Goal: Register for event/course

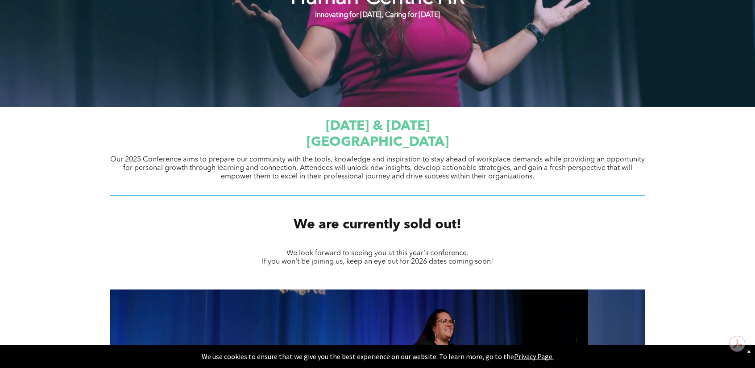
click at [373, 147] on span "JW Marriott Edmonton ICE District" at bounding box center [377, 142] width 142 height 13
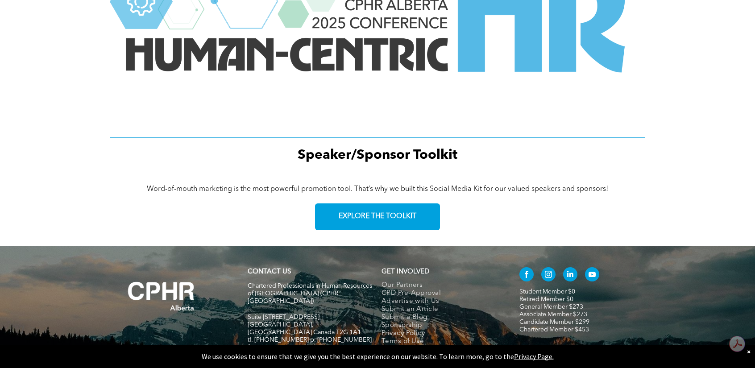
scroll to position [1252, 0]
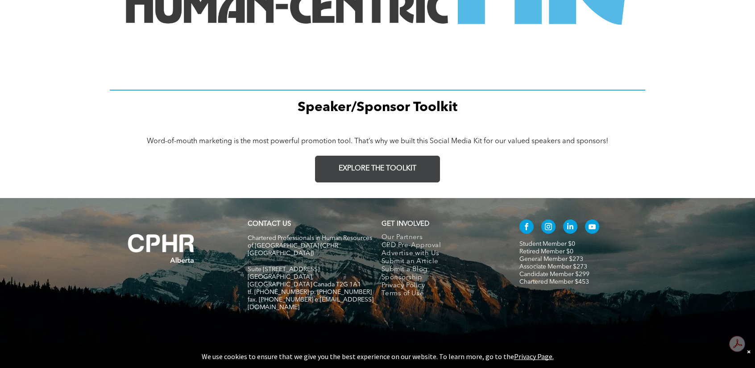
click at [376, 167] on span "EXPLORE THE TOOLKIT" at bounding box center [378, 169] width 78 height 8
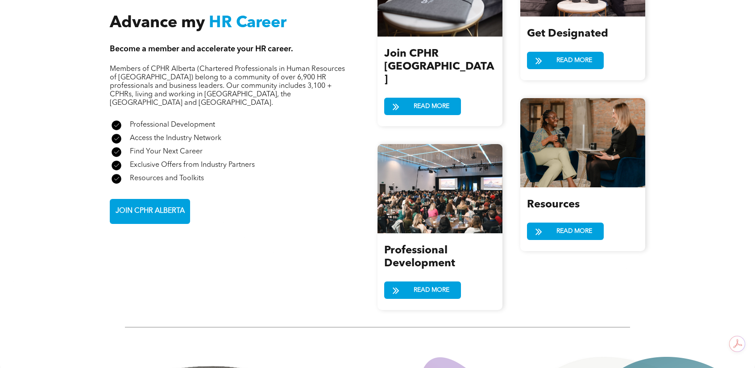
scroll to position [1115, 0]
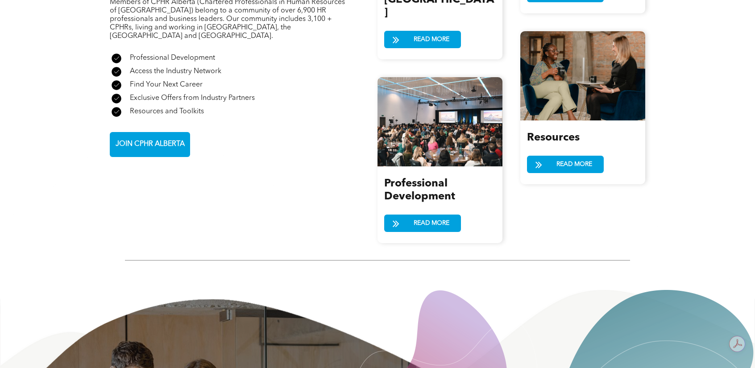
click at [420, 178] on span "Professional Development" at bounding box center [419, 190] width 71 height 24
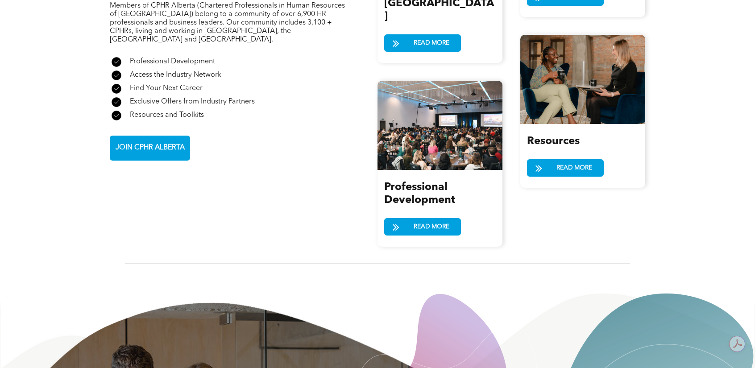
scroll to position [1111, 0]
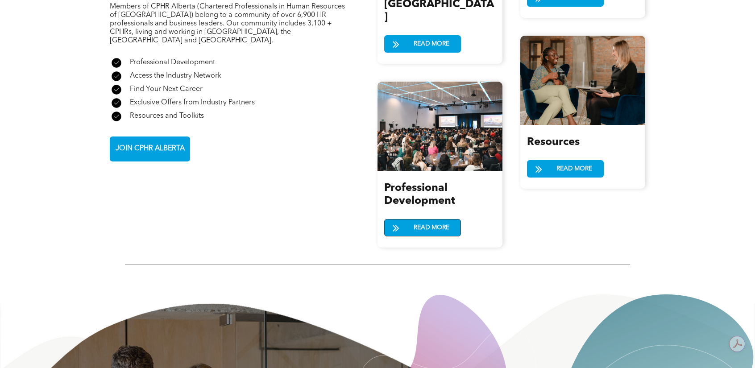
click at [420, 219] on span "READ MORE" at bounding box center [431, 227] width 42 height 17
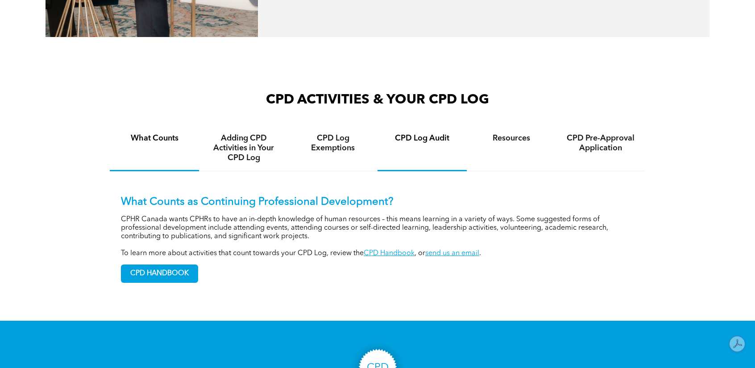
scroll to position [580, 0]
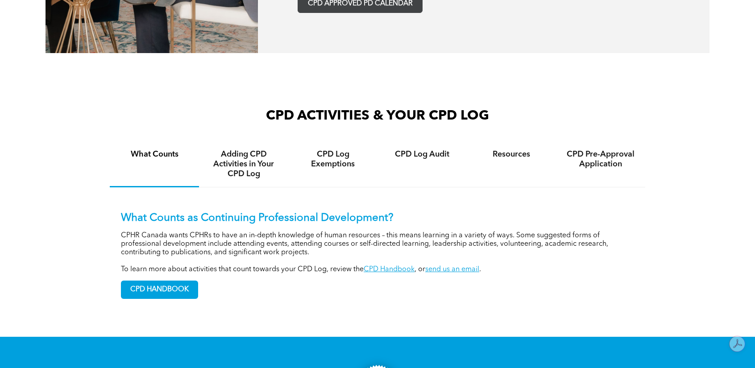
click at [344, 7] on span "CPD APPROVED PD CALENDAR" at bounding box center [360, 4] width 105 height 8
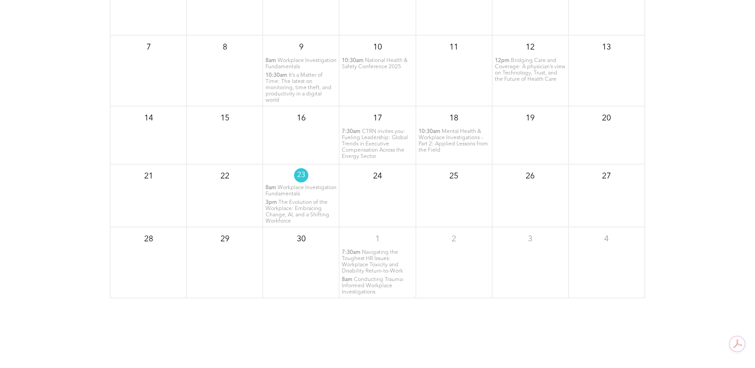
scroll to position [1187, 0]
click at [377, 178] on p "24" at bounding box center [377, 175] width 16 height 16
click at [300, 175] on p "23" at bounding box center [301, 174] width 14 height 14
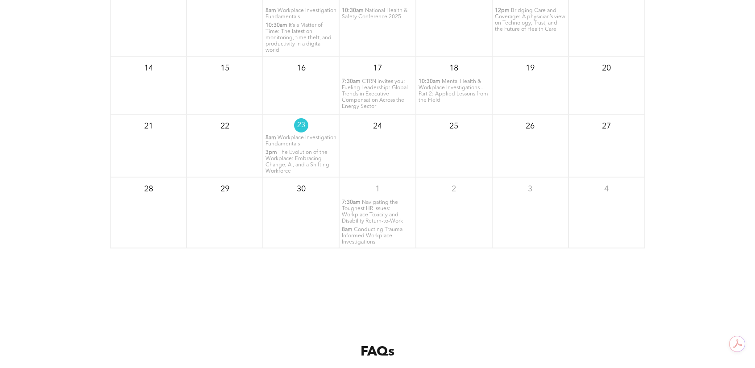
scroll to position [1276, 0]
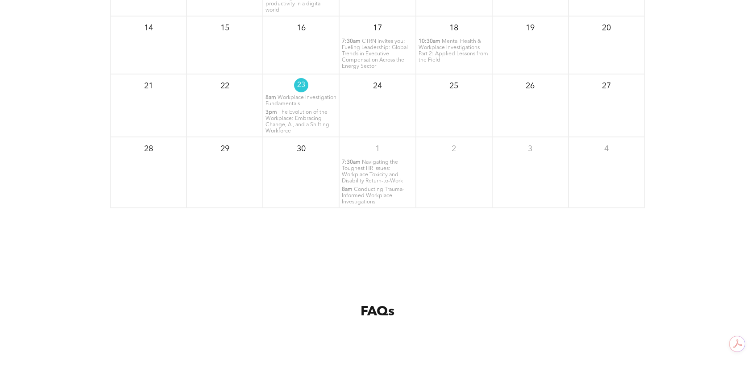
click at [293, 110] on div "8am Workplace Investigation Fundamentals 3pm The Evolution of the Workplace: Em…" at bounding box center [300, 115] width 75 height 40
click at [294, 99] on span "Workplace Investigation Fundamentals" at bounding box center [300, 101] width 71 height 12
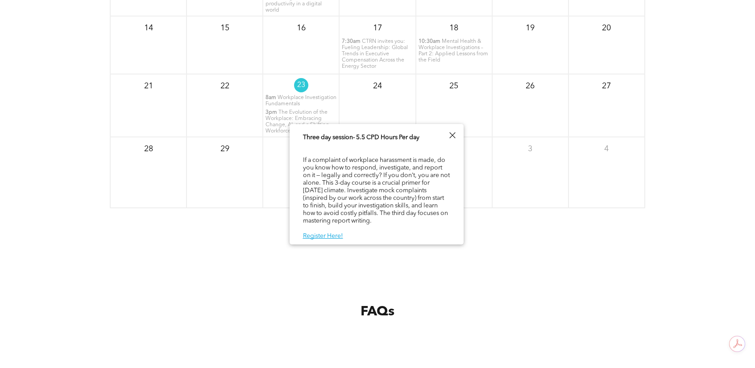
scroll to position [50, 0]
click at [451, 137] on div at bounding box center [452, 135] width 12 height 12
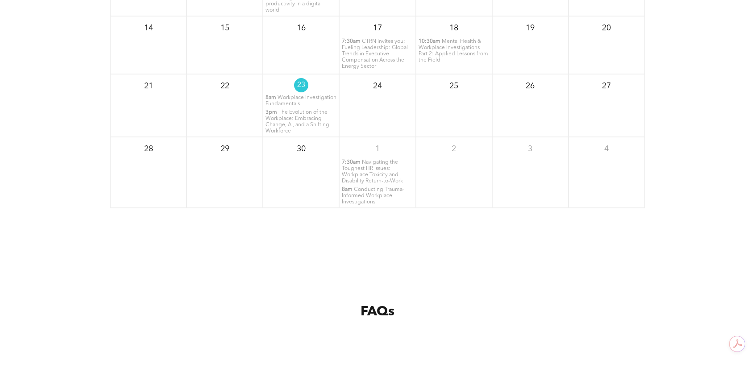
click at [310, 125] on span "The Evolution of the Workplace: Embracing Change, AI, and a Shifting Workforce" at bounding box center [297, 122] width 64 height 24
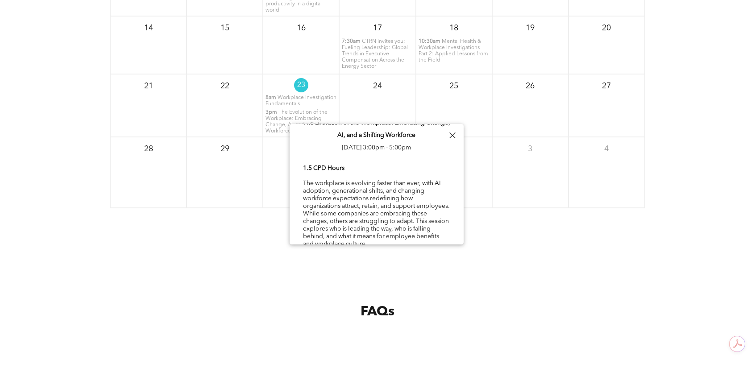
scroll to position [0, 0]
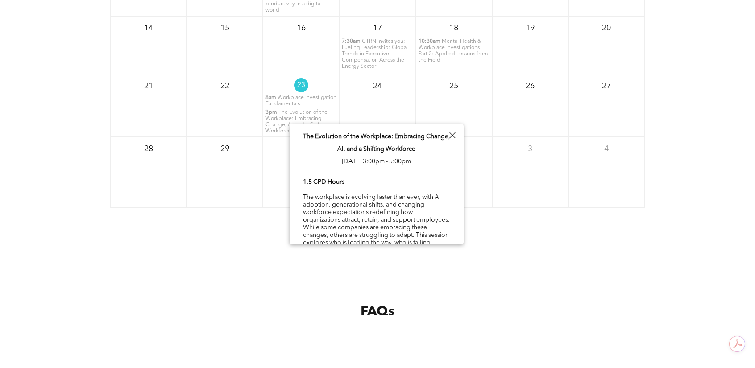
click at [454, 132] on div at bounding box center [452, 135] width 12 height 12
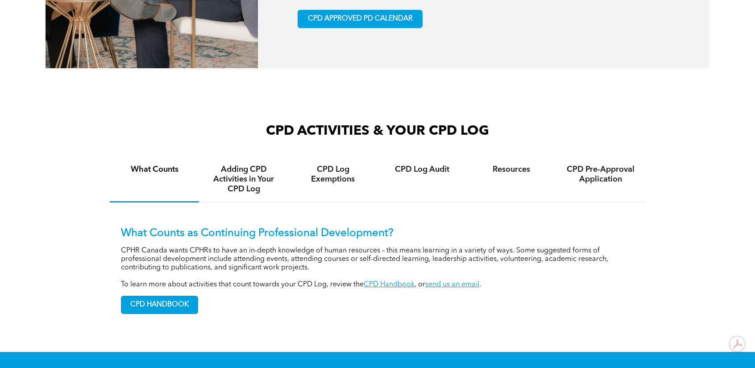
scroll to position [473, 0]
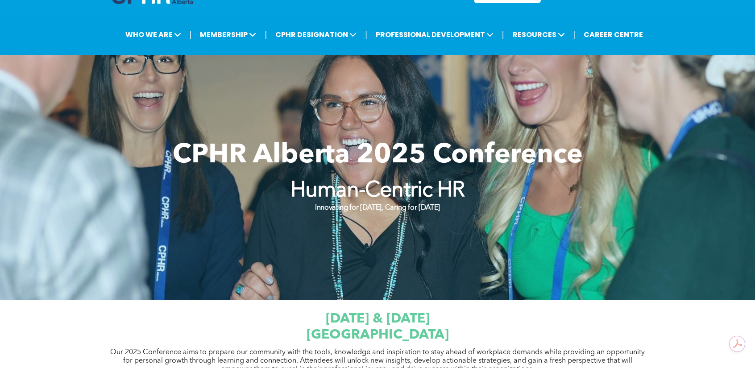
scroll to position [89, 0]
